Goal: Task Accomplishment & Management: Manage account settings

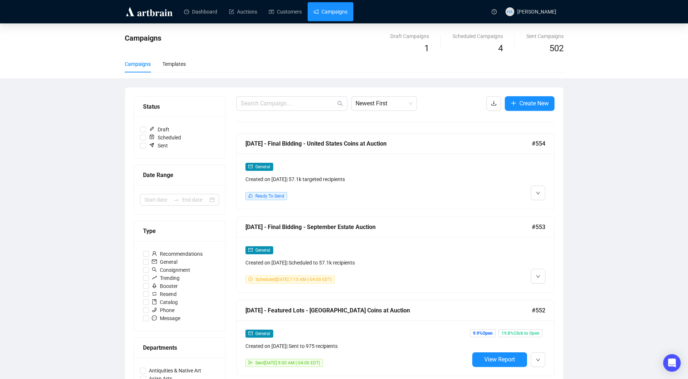
click at [336, 11] on link "Campaigns" at bounding box center [330, 11] width 34 height 19
click at [143, 136] on input "Scheduled" at bounding box center [143, 138] width 6 height 6
checkbox input "true"
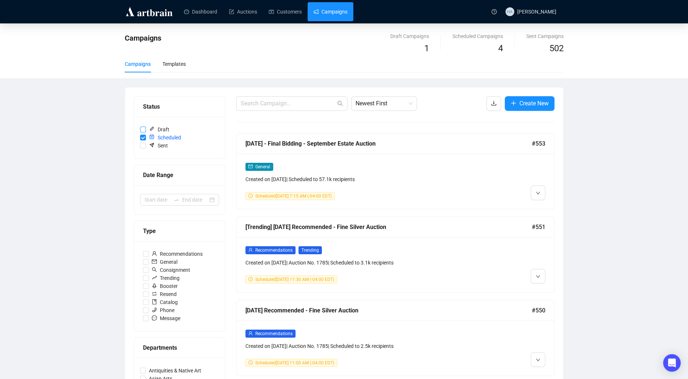
click at [142, 128] on input "Draft" at bounding box center [143, 129] width 6 height 6
checkbox input "true"
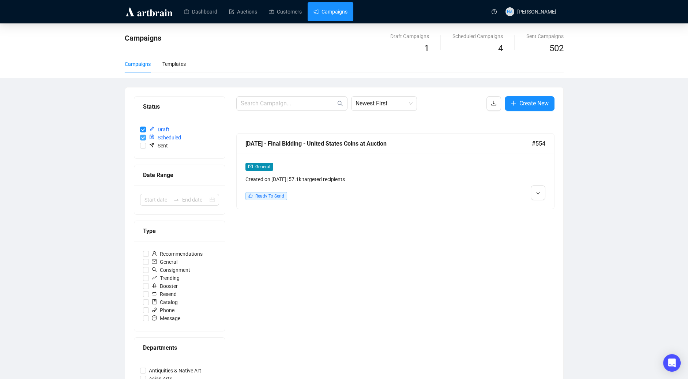
click at [142, 136] on input "Scheduled" at bounding box center [143, 138] width 6 height 6
checkbox input "false"
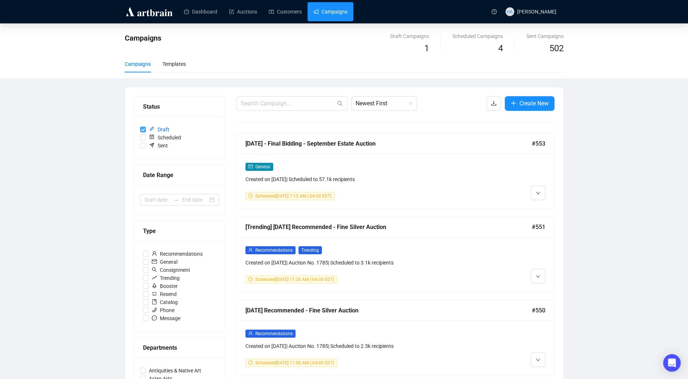
click at [141, 130] on input "Draft" at bounding box center [143, 129] width 6 height 6
checkbox input "false"
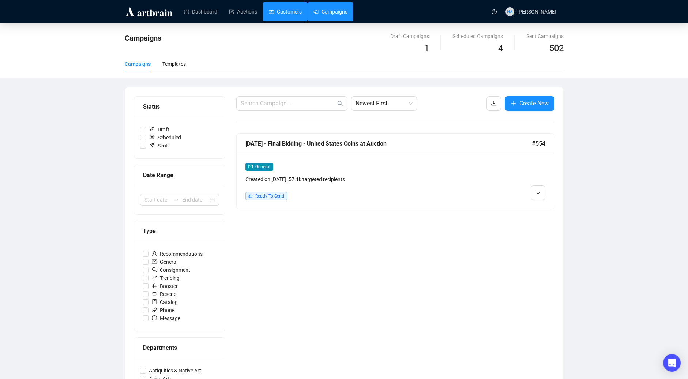
click at [294, 8] on link "Customers" at bounding box center [285, 11] width 33 height 19
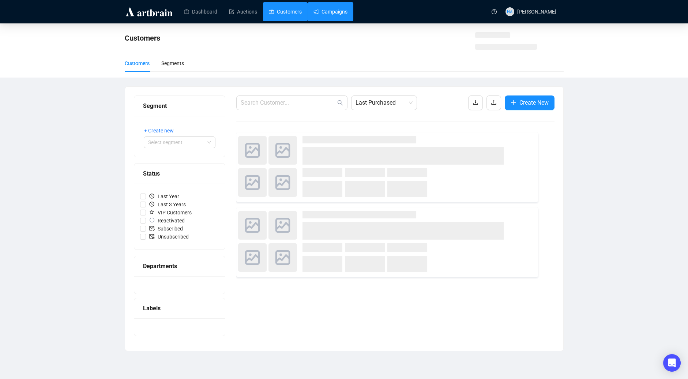
click at [336, 15] on link "Campaigns" at bounding box center [330, 11] width 34 height 19
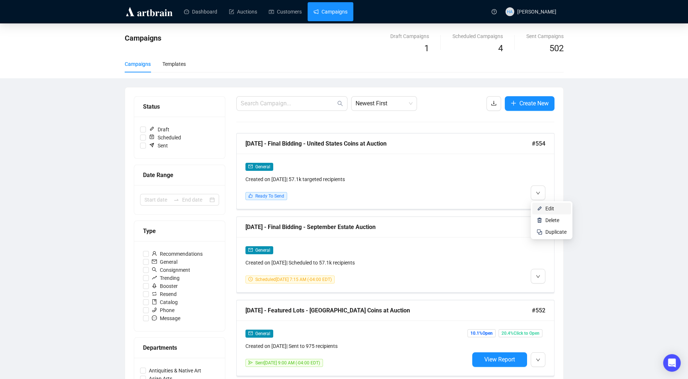
click at [547, 211] on span "Edit" at bounding box center [549, 208] width 9 height 6
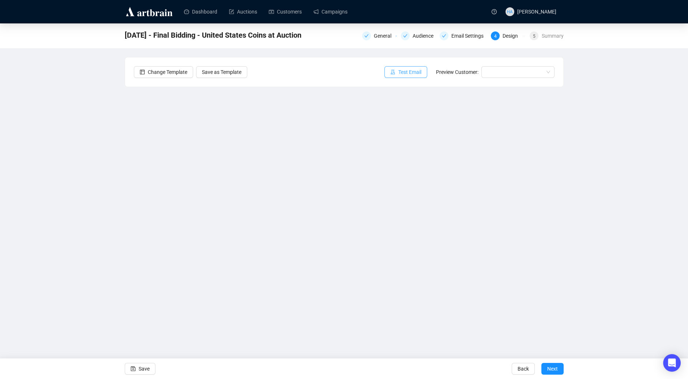
click at [405, 73] on span "Test Email" at bounding box center [409, 72] width 23 height 8
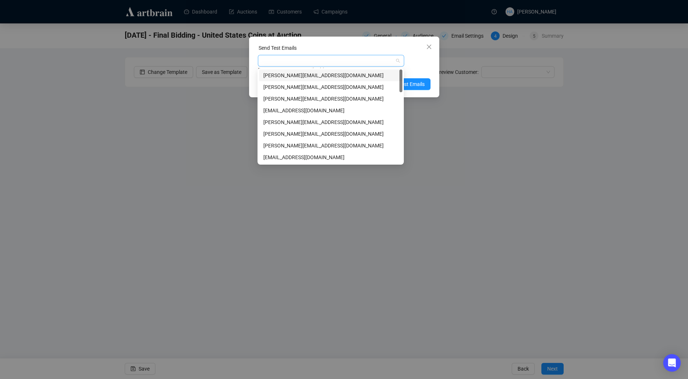
click at [279, 60] on div at bounding box center [327, 61] width 136 height 10
click at [272, 133] on div "[PERSON_NAME][EMAIL_ADDRESS][DOMAIN_NAME]" at bounding box center [330, 134] width 135 height 8
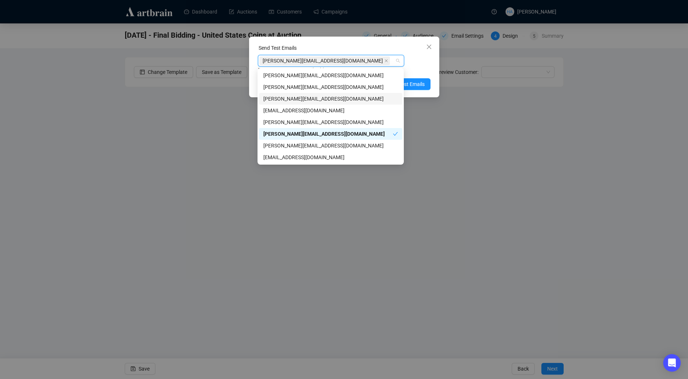
click at [286, 96] on div "[PERSON_NAME][EMAIL_ADDRESS][DOMAIN_NAME]" at bounding box center [330, 99] width 135 height 8
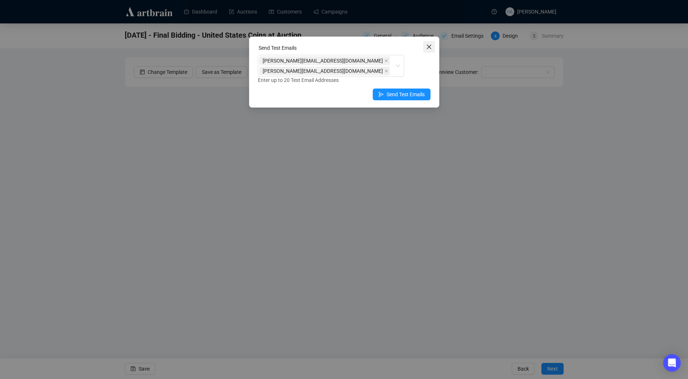
click at [428, 46] on icon "close" at bounding box center [428, 47] width 4 height 4
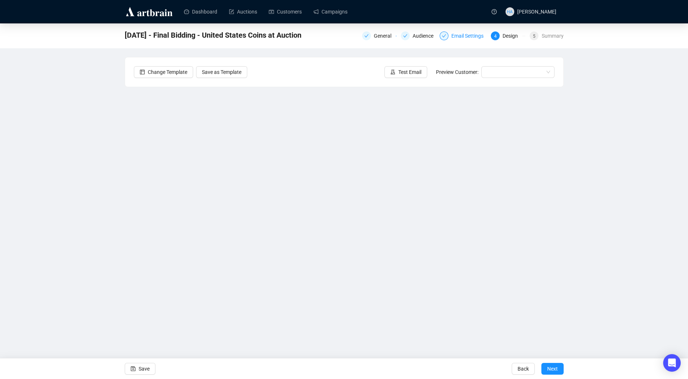
click at [461, 34] on div "Email Settings" at bounding box center [469, 35] width 37 height 9
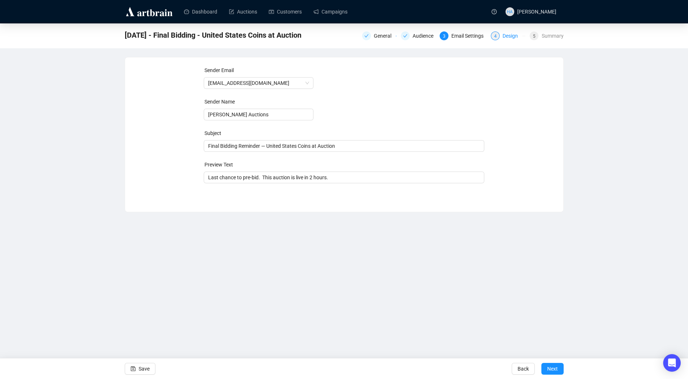
click at [505, 37] on div "Design" at bounding box center [512, 35] width 20 height 9
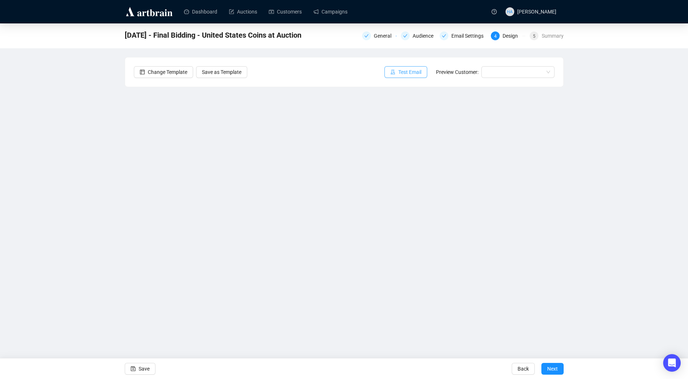
click at [407, 73] on span "Test Email" at bounding box center [409, 72] width 23 height 8
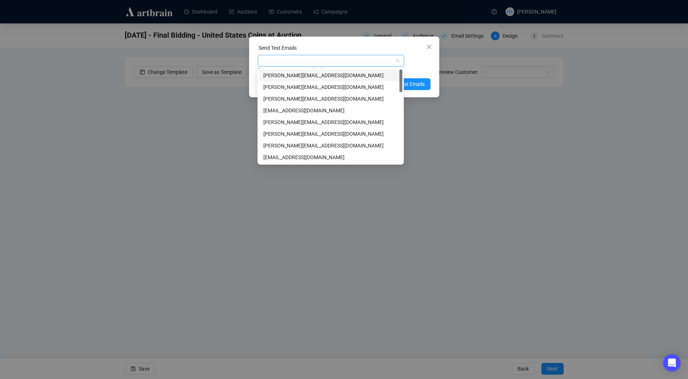
click at [311, 57] on div at bounding box center [327, 61] width 136 height 10
click at [278, 134] on div "[PERSON_NAME][EMAIL_ADDRESS][DOMAIN_NAME]" at bounding box center [330, 134] width 135 height 8
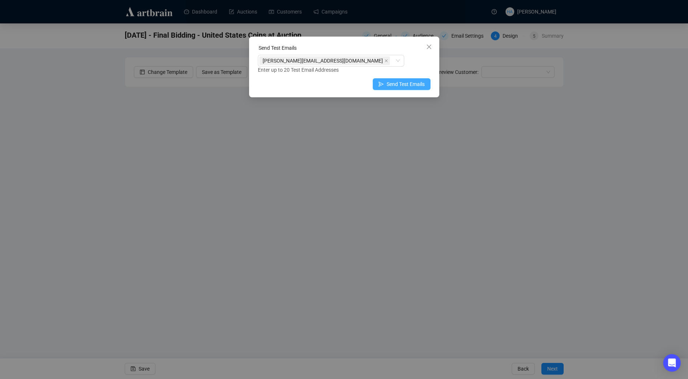
click at [421, 82] on span "Send Test Emails" at bounding box center [405, 84] width 38 height 8
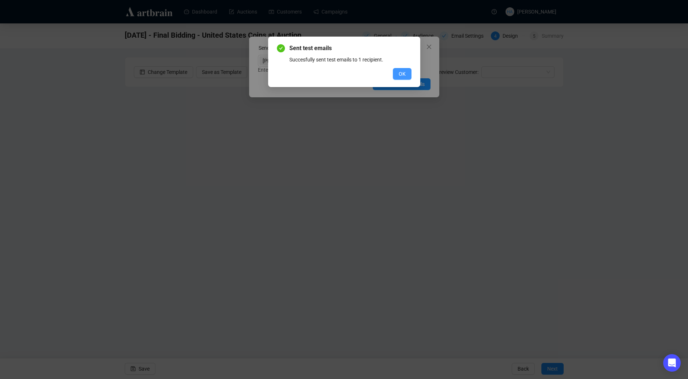
click at [399, 73] on span "OK" at bounding box center [401, 74] width 7 height 8
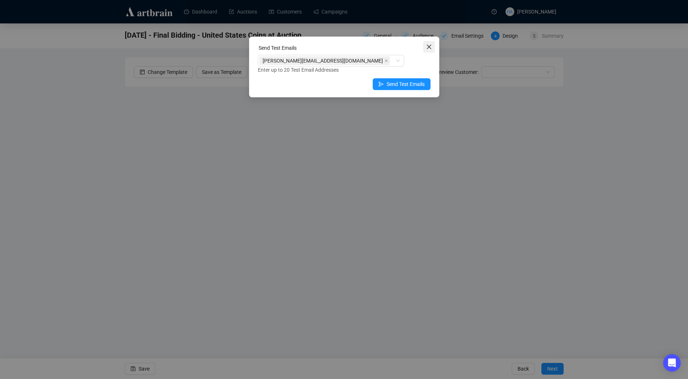
click at [432, 44] on span "Close" at bounding box center [429, 47] width 12 height 6
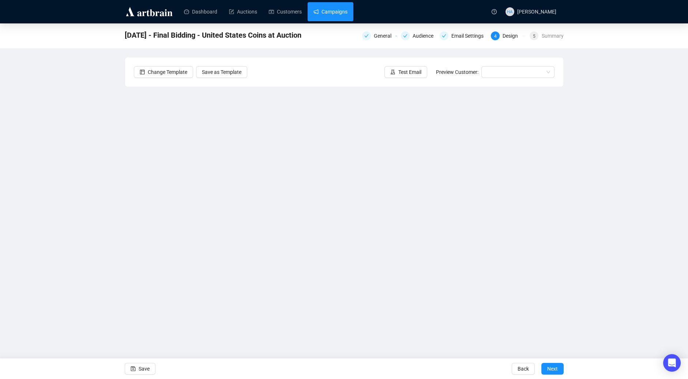
click at [341, 15] on link "Campaigns" at bounding box center [330, 11] width 34 height 19
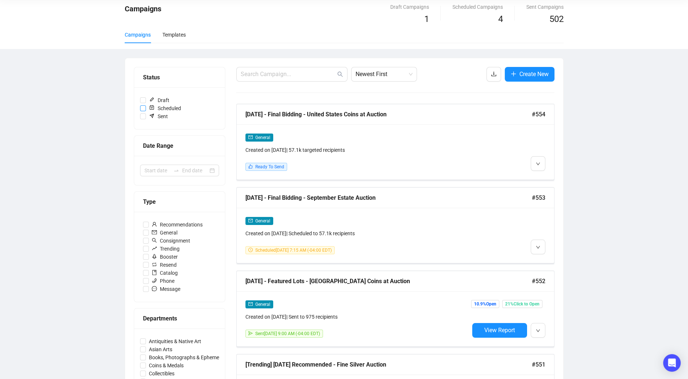
scroll to position [14, 0]
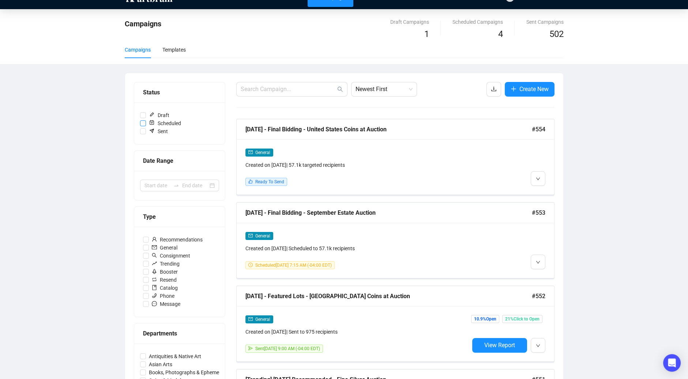
click at [143, 120] on input "Scheduled" at bounding box center [143, 123] width 6 height 6
checkbox input "true"
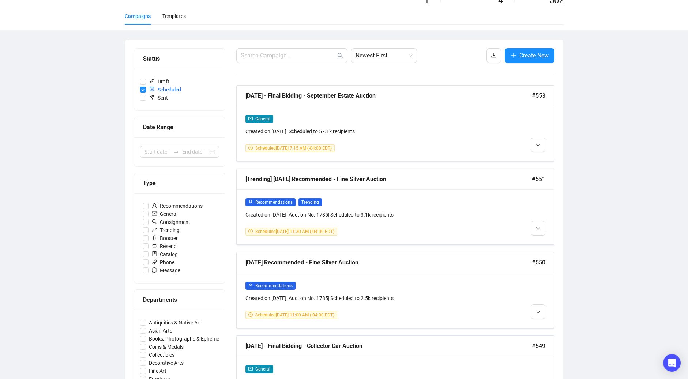
scroll to position [48, 0]
click at [143, 96] on input "Sent" at bounding box center [143, 98] width 6 height 6
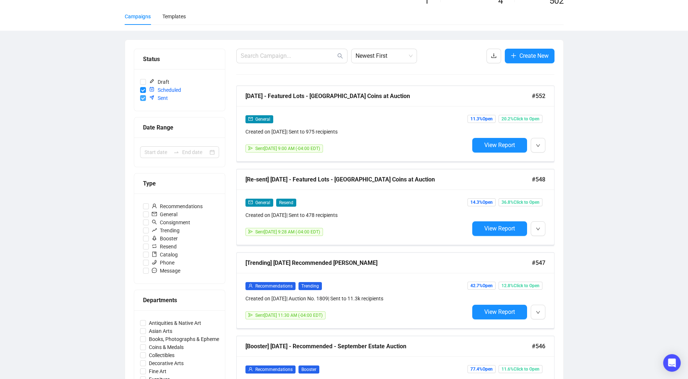
click at [141, 96] on input "Sent" at bounding box center [143, 98] width 6 height 6
checkbox input "false"
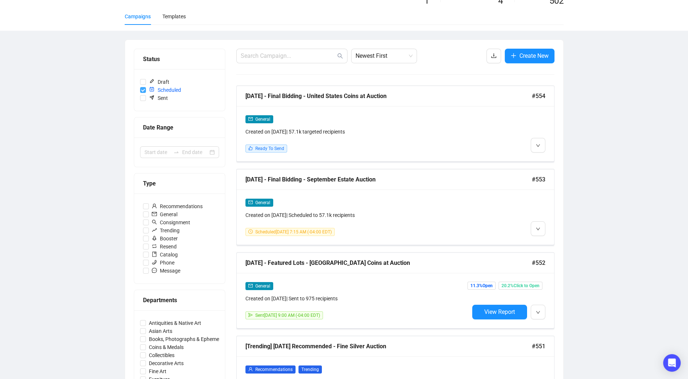
click at [141, 88] on input "Scheduled" at bounding box center [143, 90] width 6 height 6
checkbox input "false"
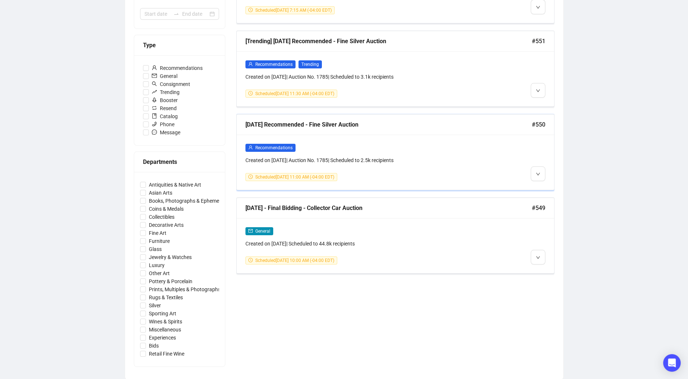
scroll to position [0, 0]
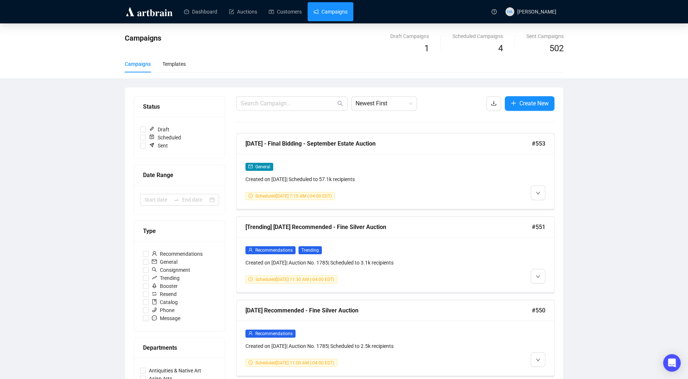
click at [329, 11] on link "Campaigns" at bounding box center [330, 11] width 34 height 19
click at [283, 9] on link "Customers" at bounding box center [285, 11] width 33 height 19
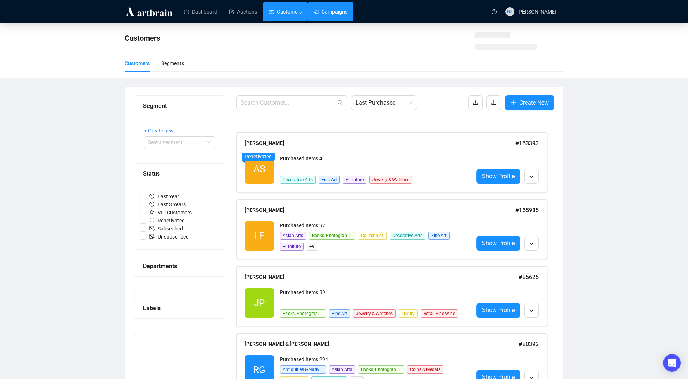
click at [335, 11] on link "Campaigns" at bounding box center [330, 11] width 34 height 19
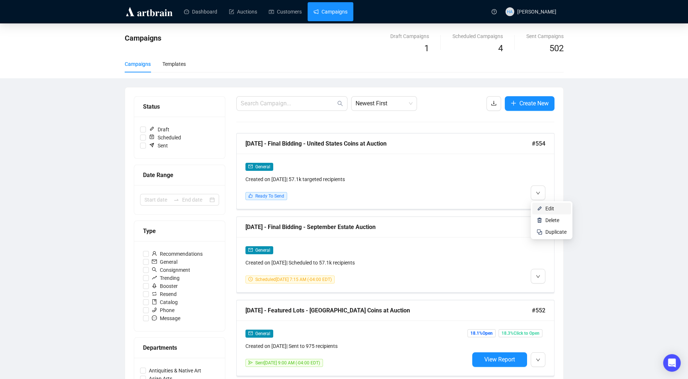
click at [548, 206] on span "Edit" at bounding box center [549, 208] width 9 height 6
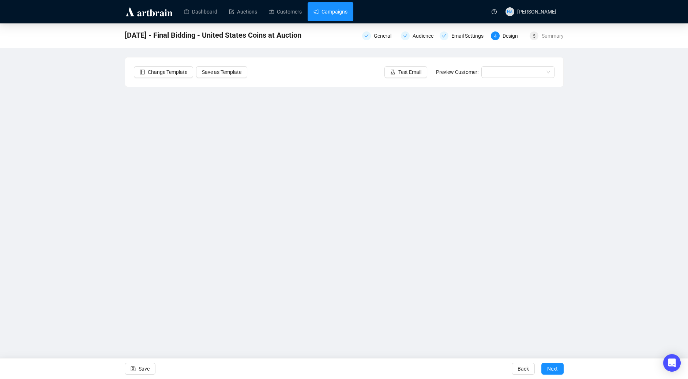
click at [337, 7] on link "Campaigns" at bounding box center [330, 11] width 34 height 19
